Goal: Information Seeking & Learning: Learn about a topic

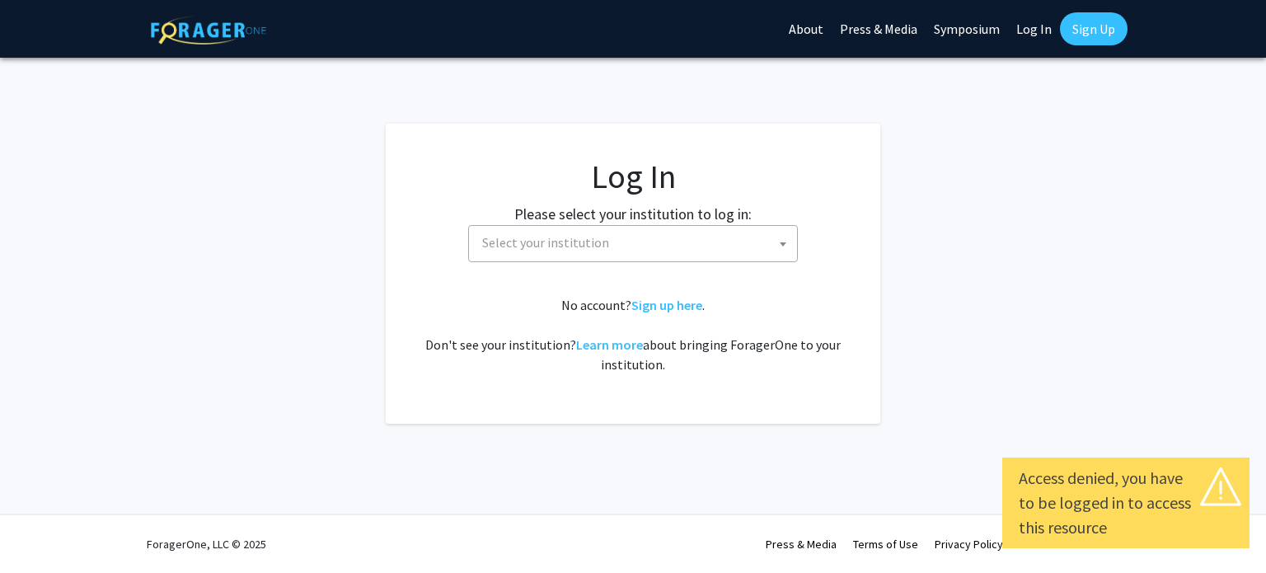
select select
click at [705, 240] on span "Select your institution" at bounding box center [637, 243] width 322 height 34
type input "j"
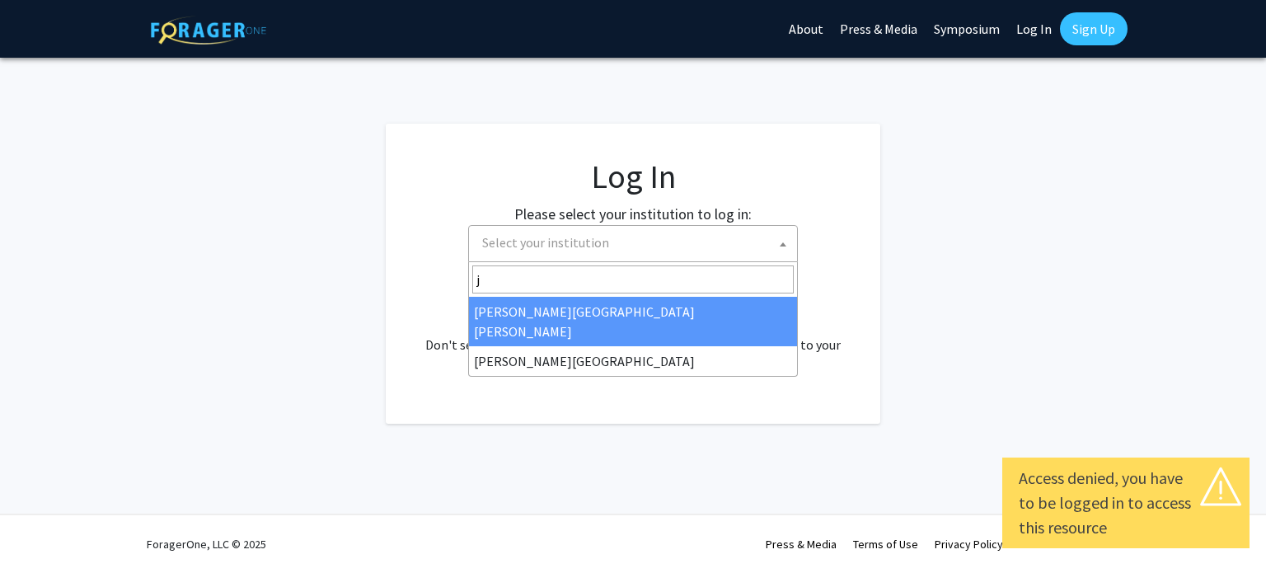
select select "1"
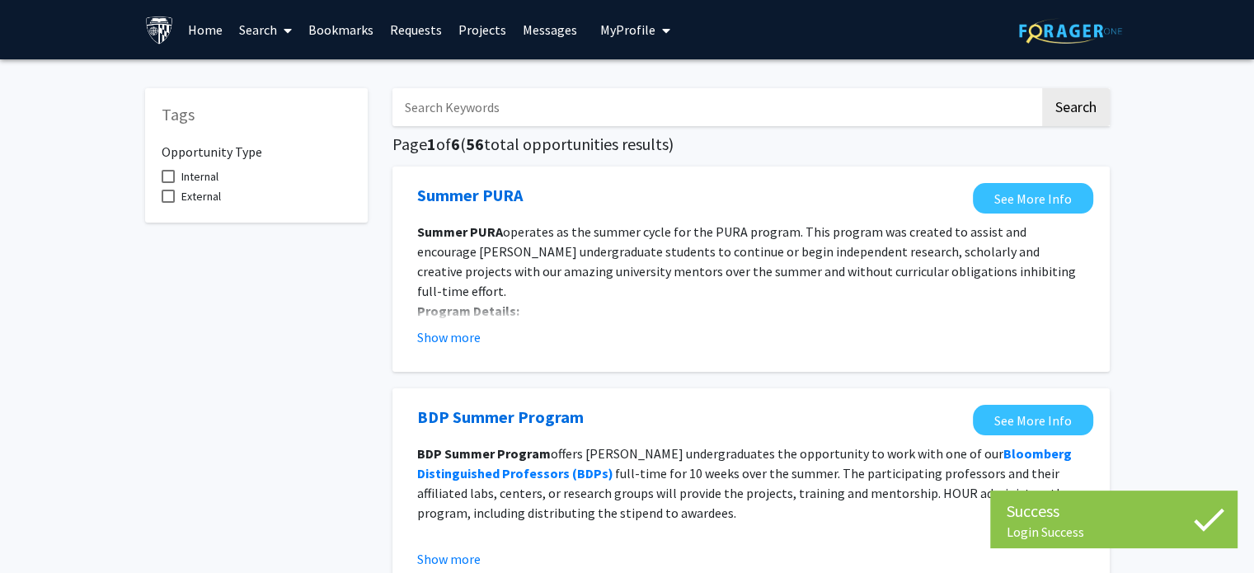
click at [514, 115] on input "Search Keywords" at bounding box center [715, 107] width 647 height 38
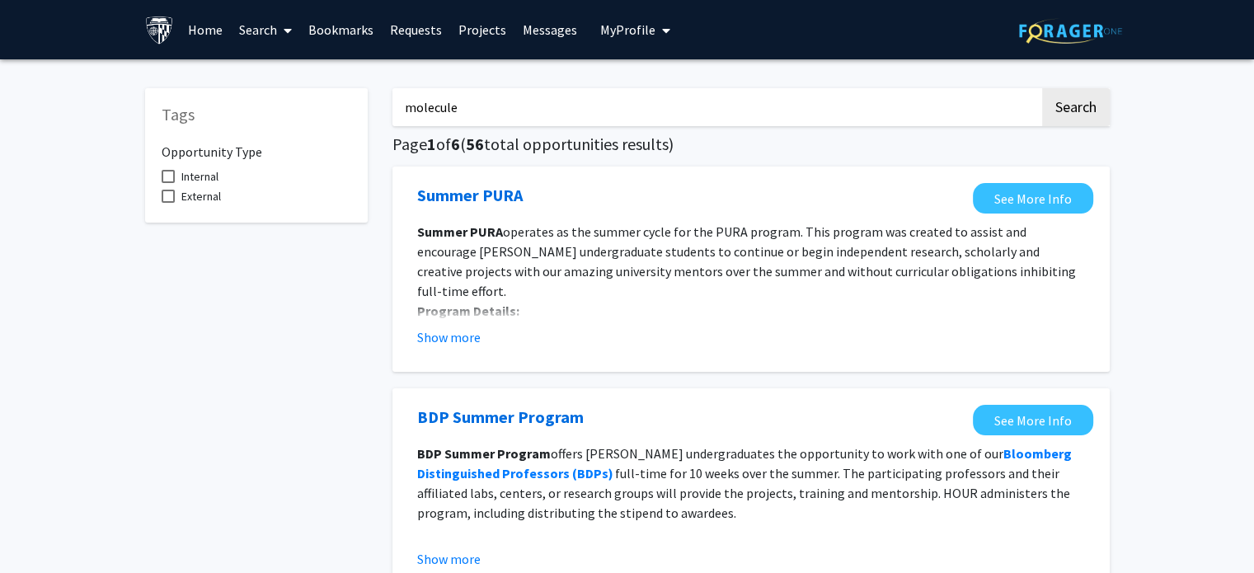
type input "molecule"
click at [1042, 88] on button "Search" at bounding box center [1076, 107] width 68 height 38
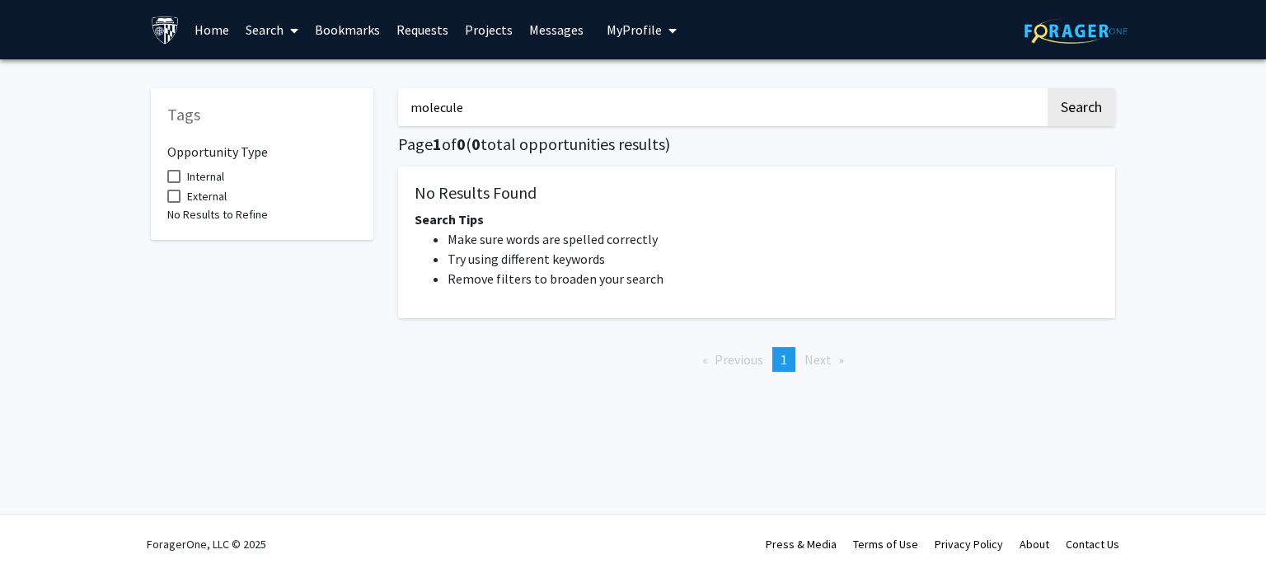
drag, startPoint x: 570, startPoint y: 101, endPoint x: 405, endPoint y: 129, distance: 167.9
click at [405, 129] on div "molecule Search Page 1 of 0 ( 0 total opportunities results) No Results Found S…" at bounding box center [757, 228] width 742 height 313
click at [1048, 88] on button "Search" at bounding box center [1082, 107] width 68 height 38
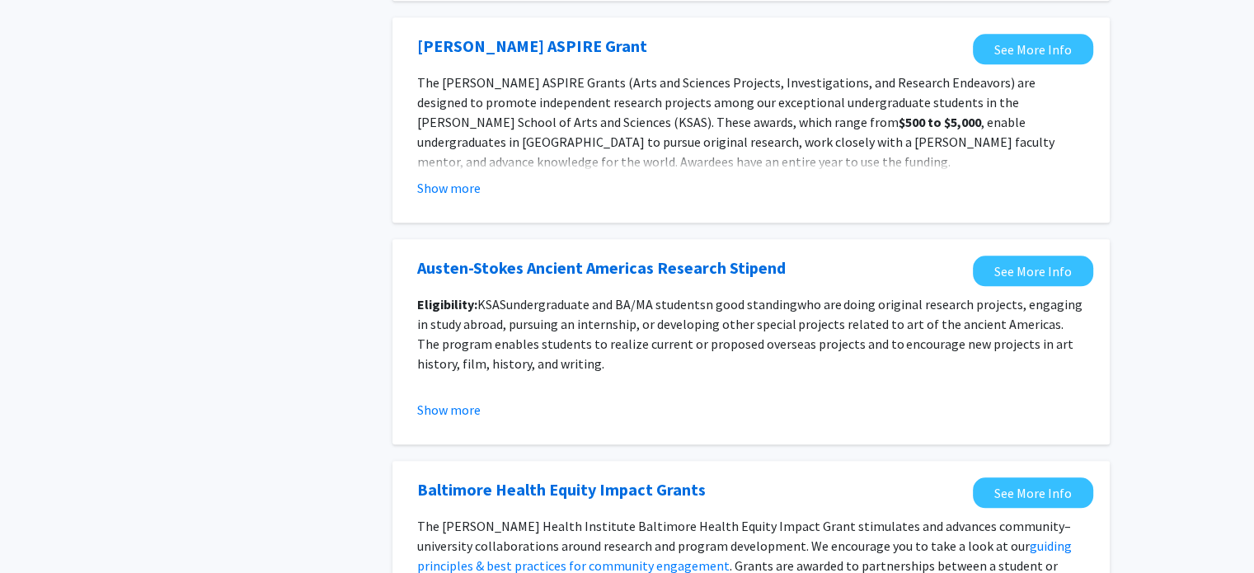
scroll to position [1900, 0]
